Goal: Find contact information: Find contact information

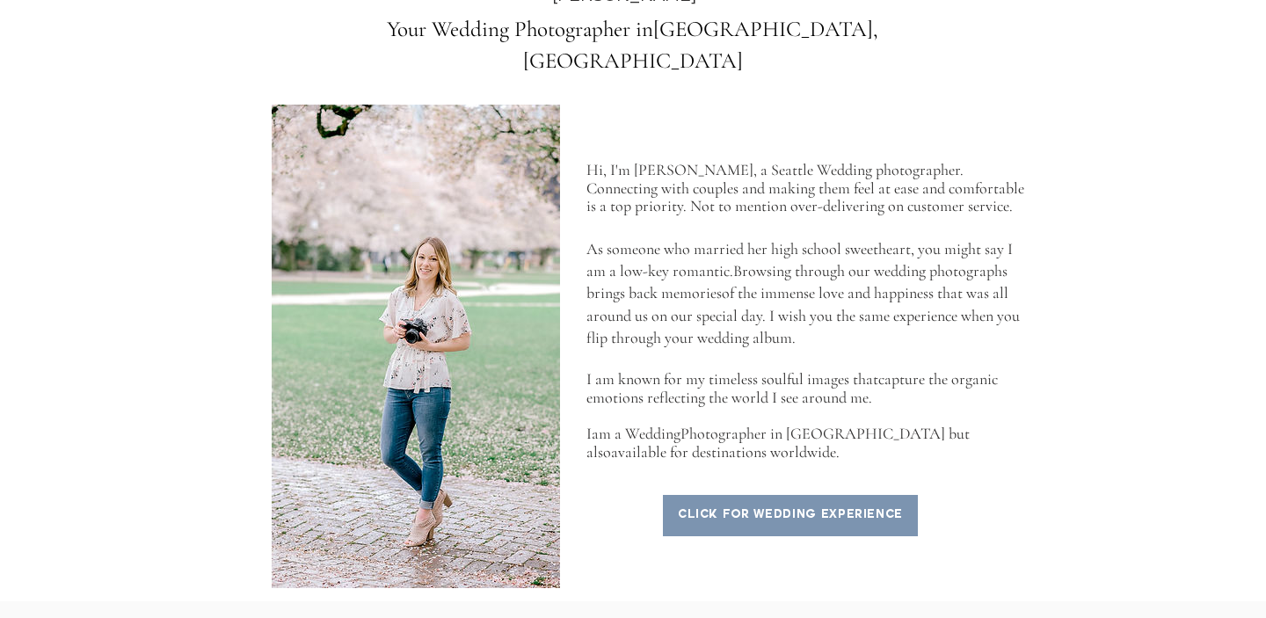
scroll to position [1186, 0]
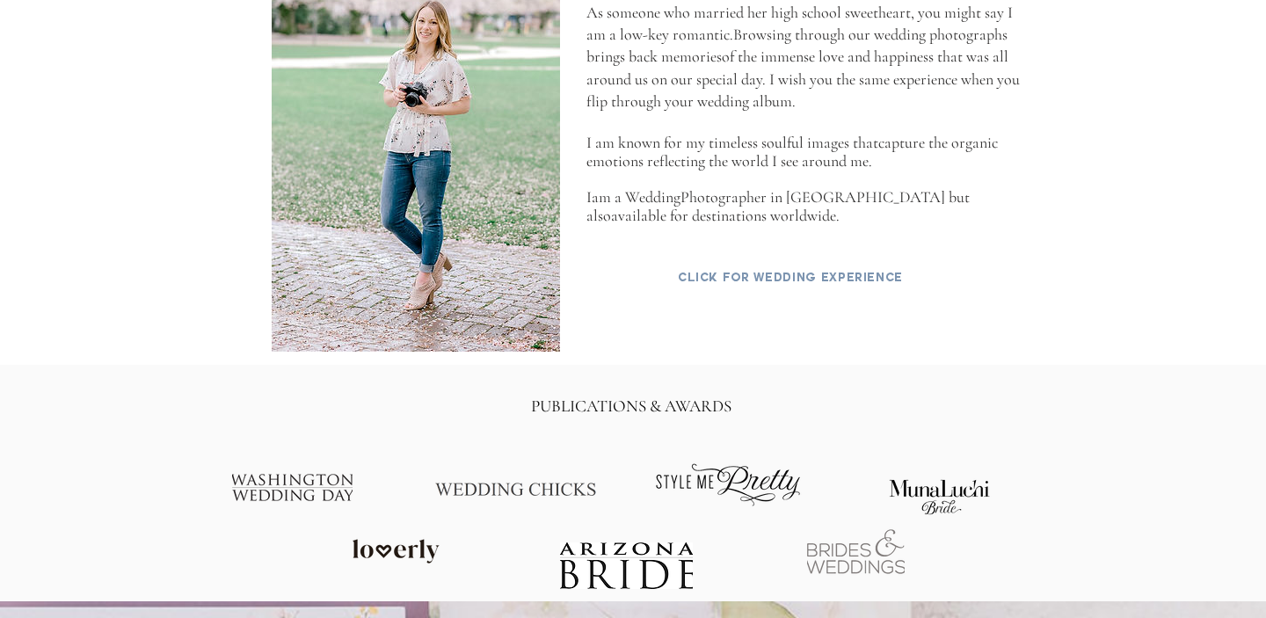
click at [777, 259] on span "click for wedding experience" at bounding box center [790, 279] width 253 height 40
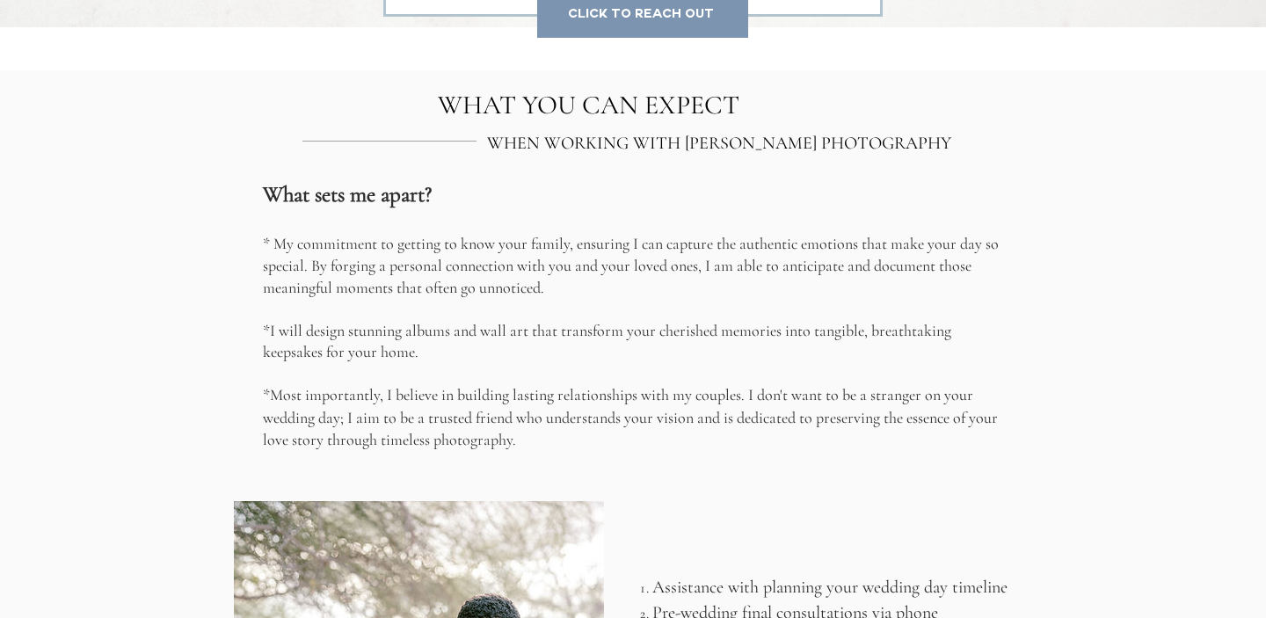
scroll to position [3309, 0]
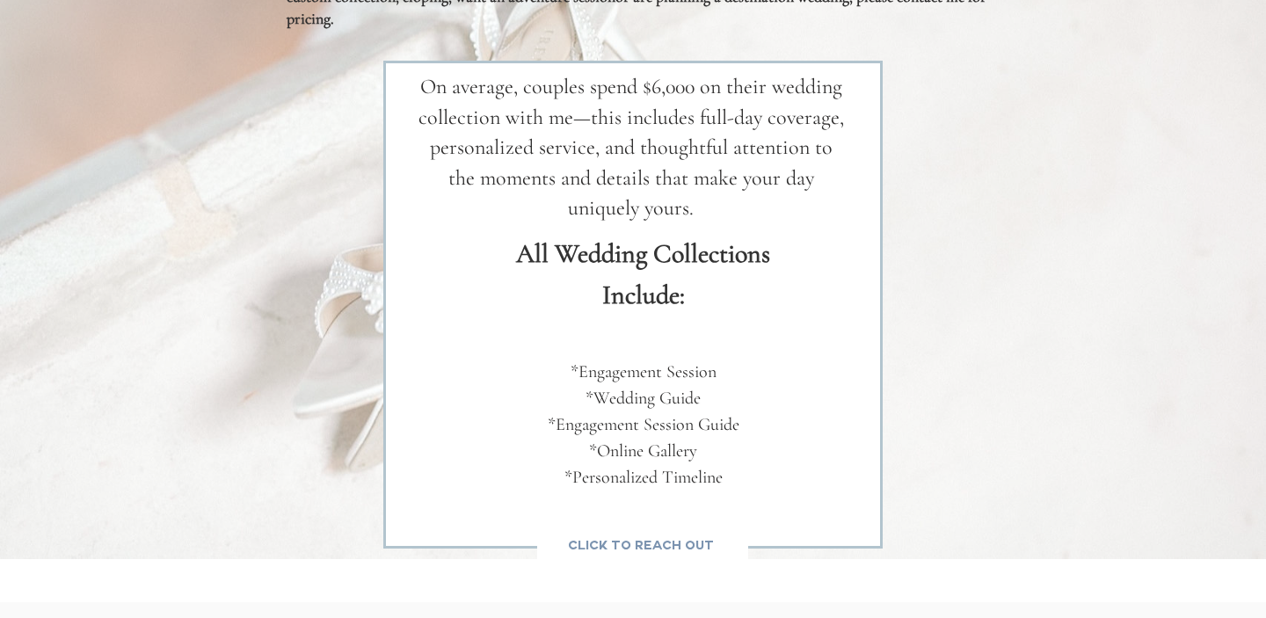
click at [624, 539] on span "cLick to reach out" at bounding box center [641, 548] width 146 height 18
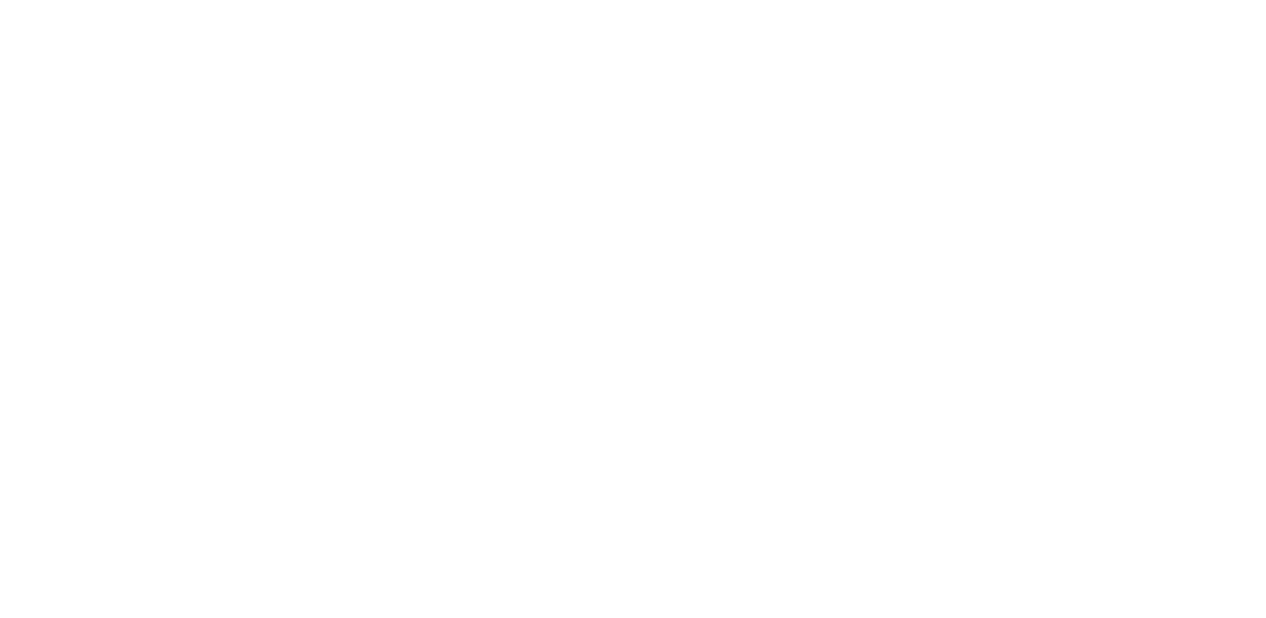
scroll to position [1577, 0]
